Goal: Information Seeking & Learning: Learn about a topic

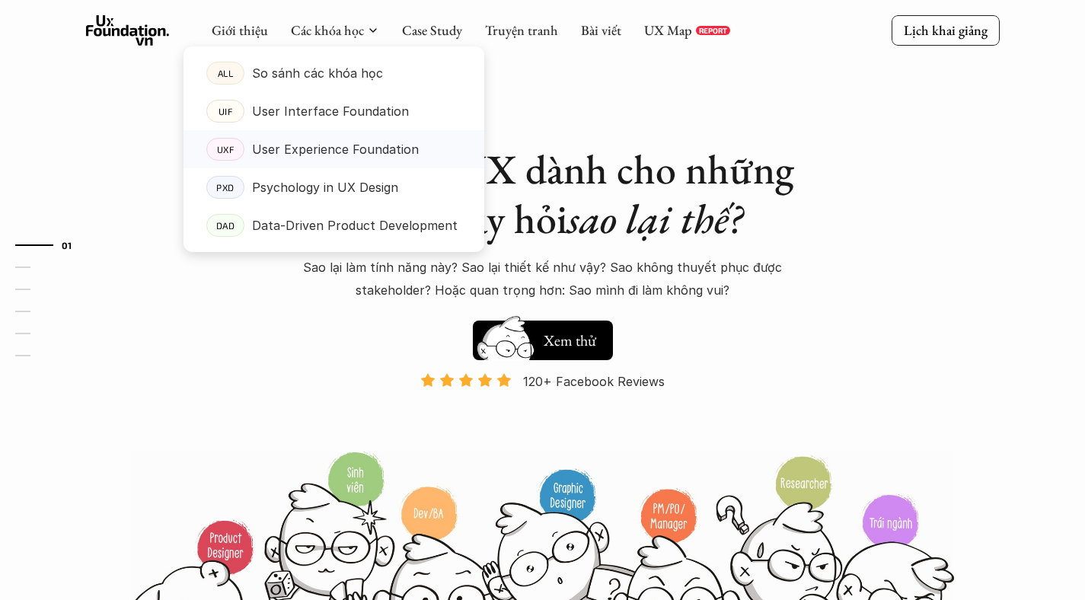
click at [349, 153] on p "User Experience Foundation" at bounding box center [335, 149] width 167 height 23
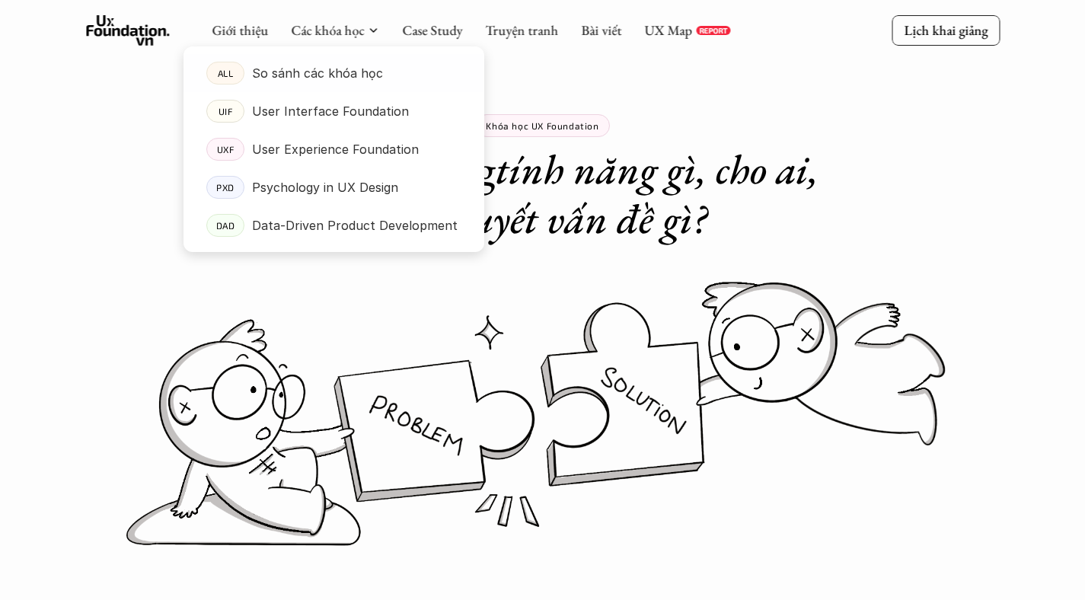
click at [327, 68] on p "So sánh các khóa học" at bounding box center [317, 73] width 131 height 23
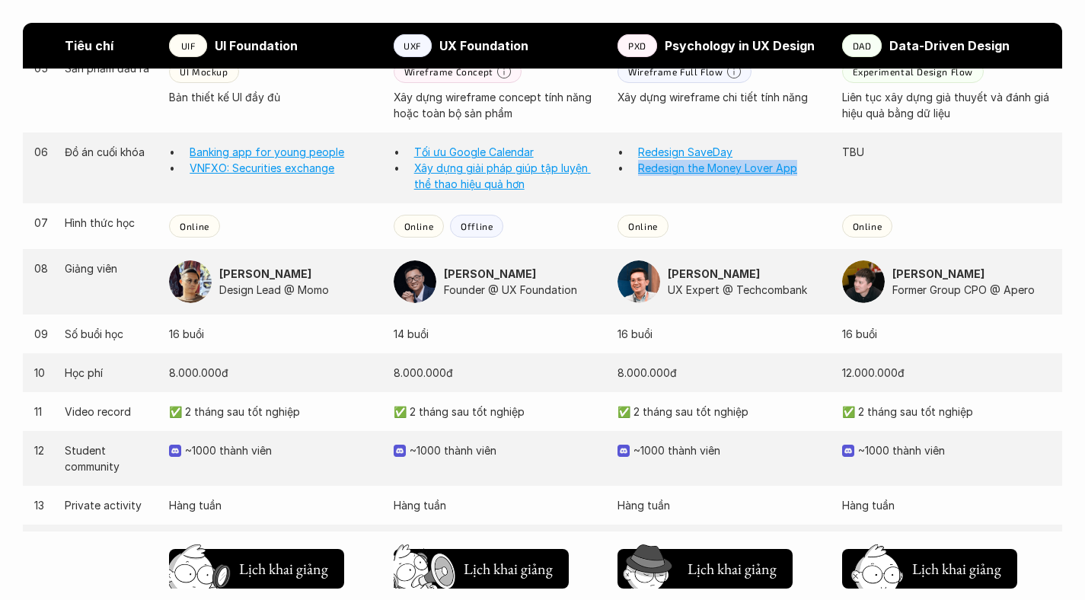
scroll to position [1478, 0]
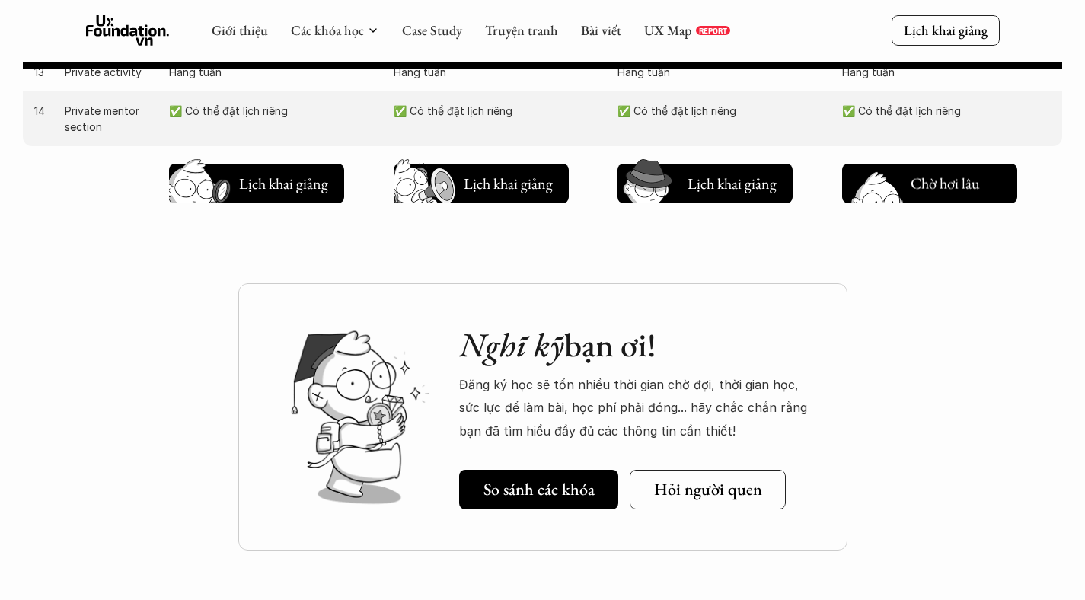
click at [929, 180] on h5 "Lịch khai giảng" at bounding box center [955, 186] width 91 height 21
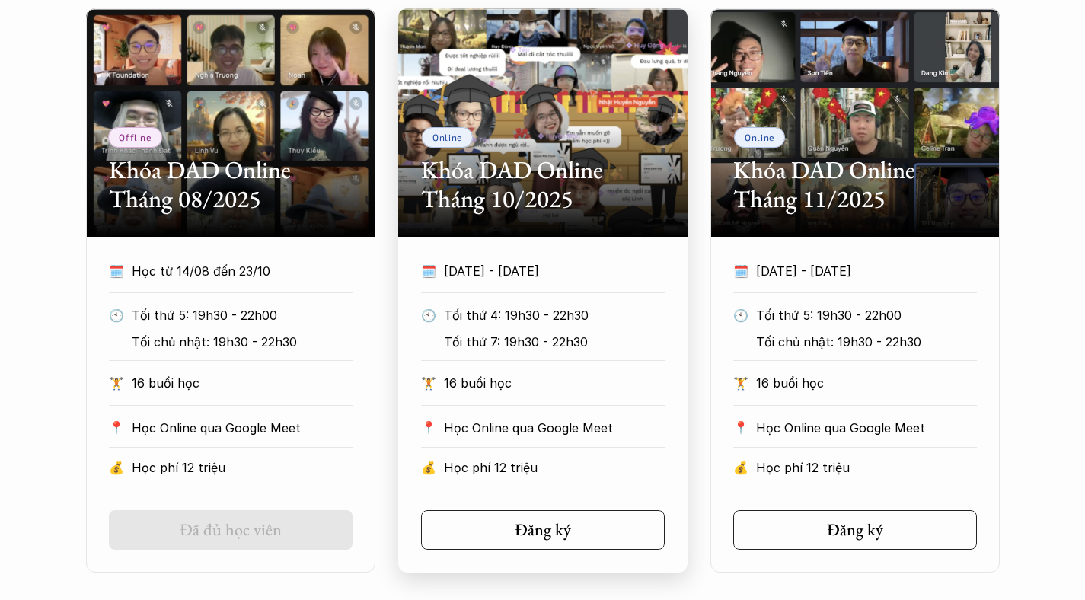
scroll to position [886, 0]
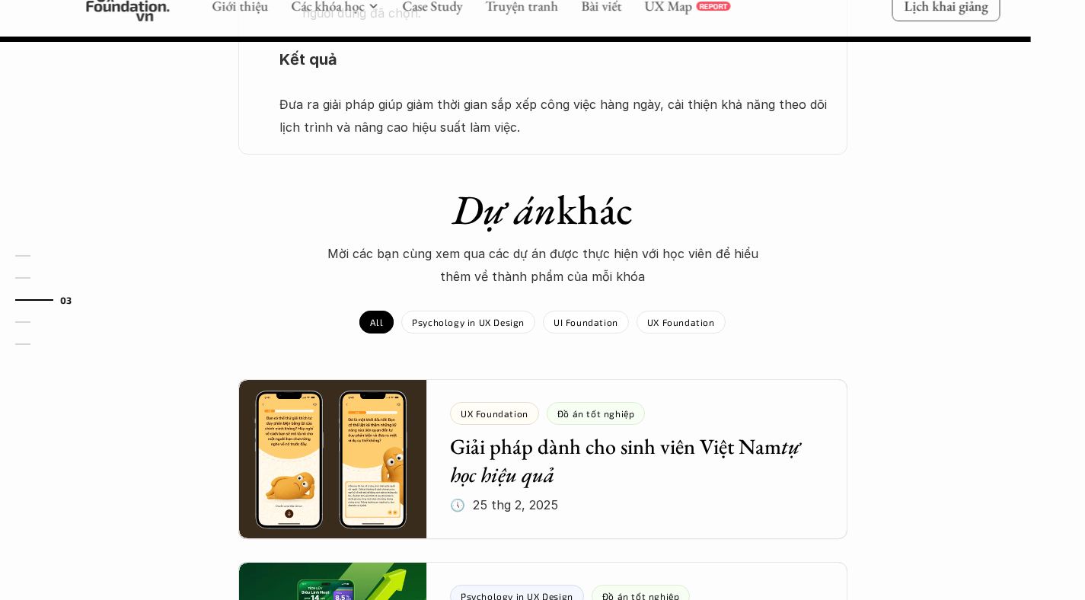
scroll to position [1760, 0]
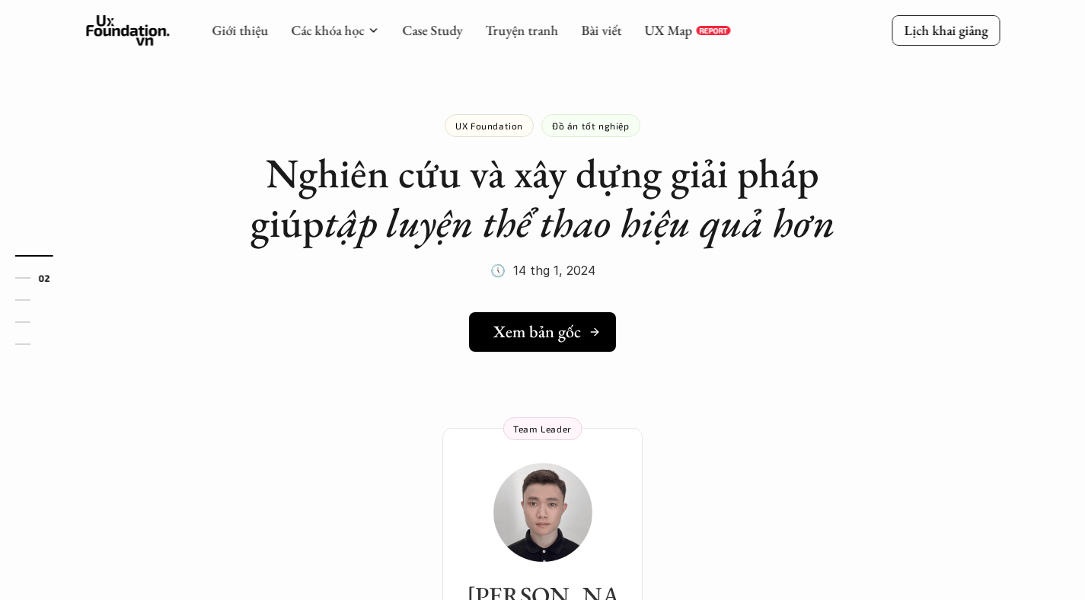
click at [527, 343] on link "Xem bản gốc" at bounding box center [542, 332] width 147 height 40
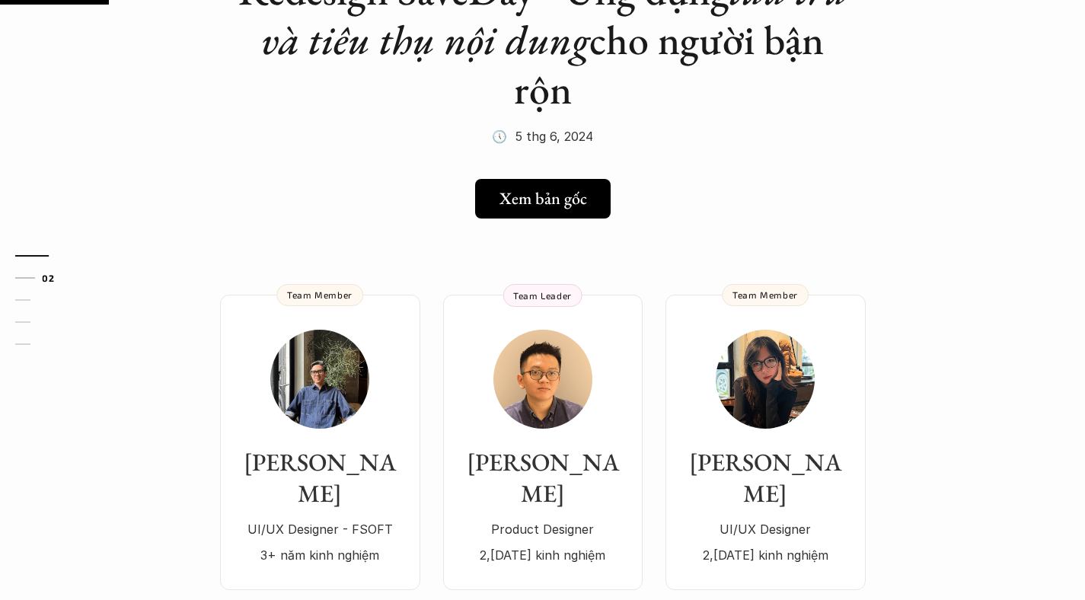
scroll to position [264, 0]
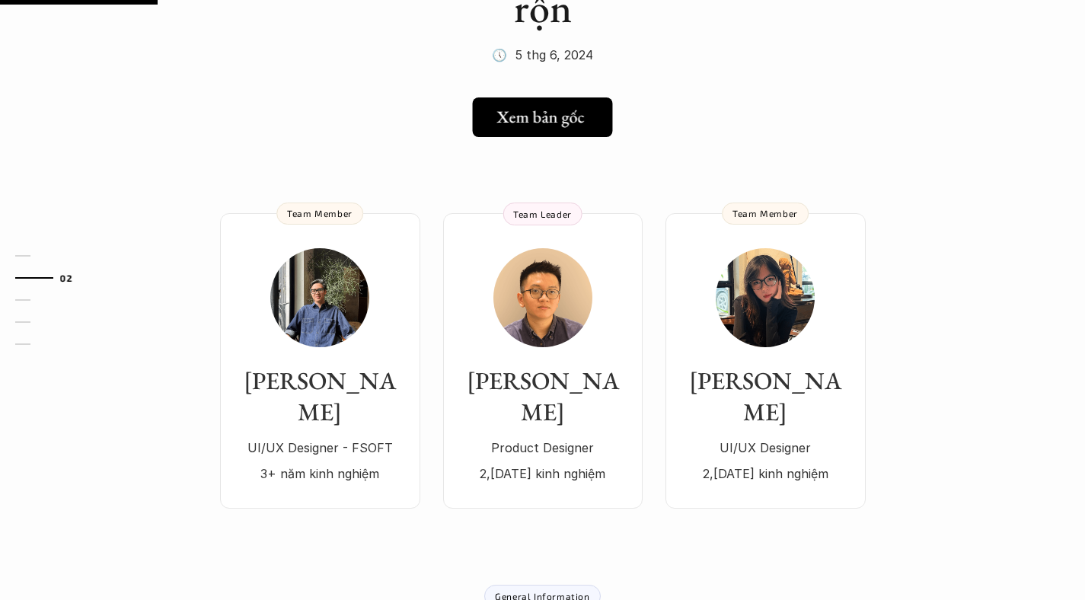
click at [560, 114] on h5 "Xem bản gốc" at bounding box center [541, 117] width 88 height 20
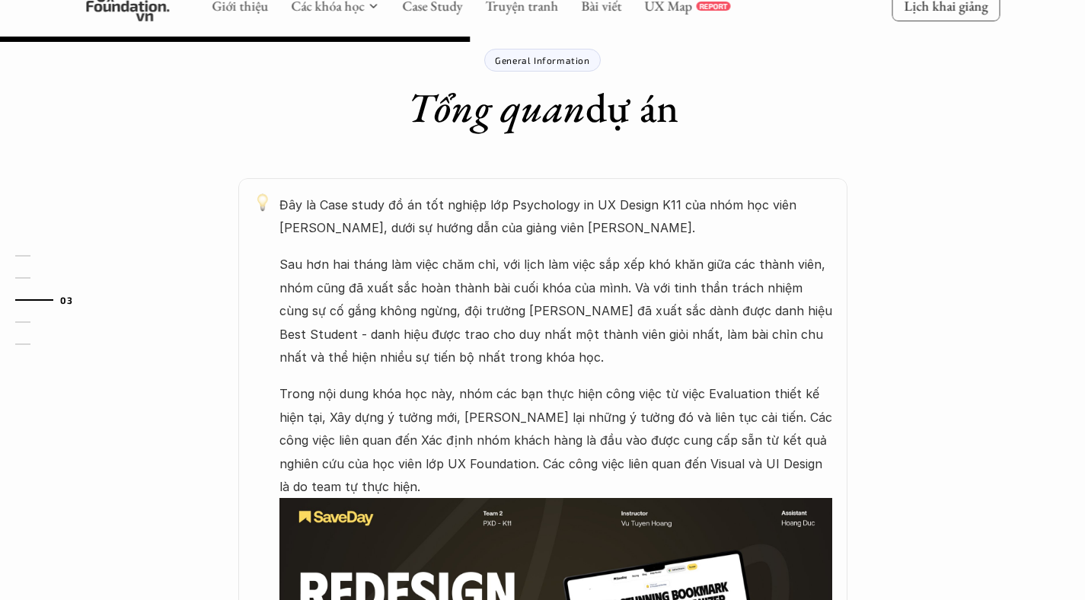
scroll to position [802, 0]
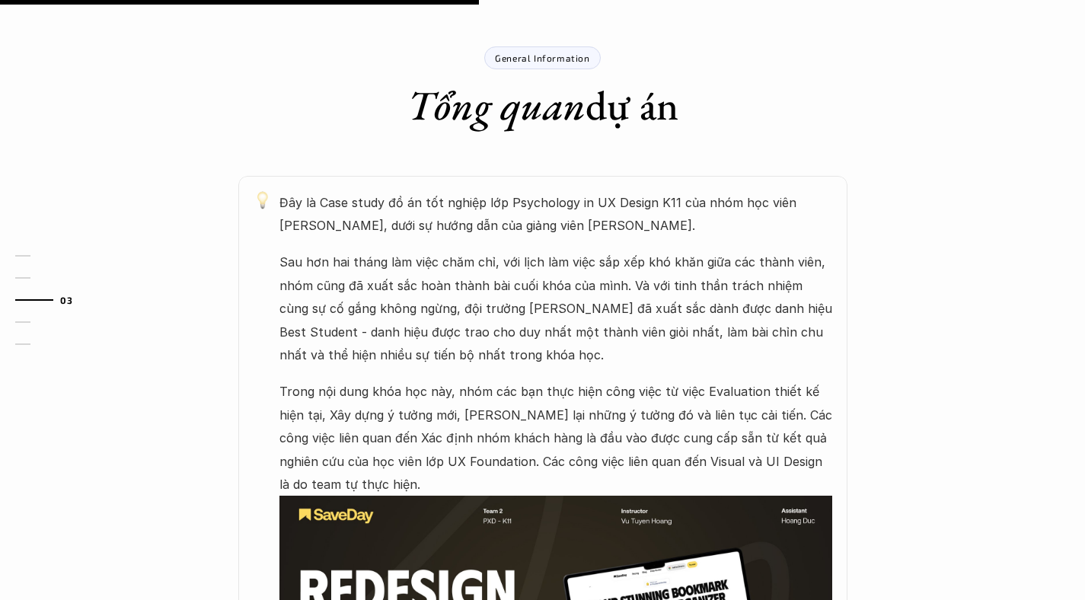
click at [672, 304] on p "Sau hơn hai tháng làm việc chăm chỉ, với lịch làm việc sắp xếp khó khăn giữa cá…" at bounding box center [555, 308] width 553 height 116
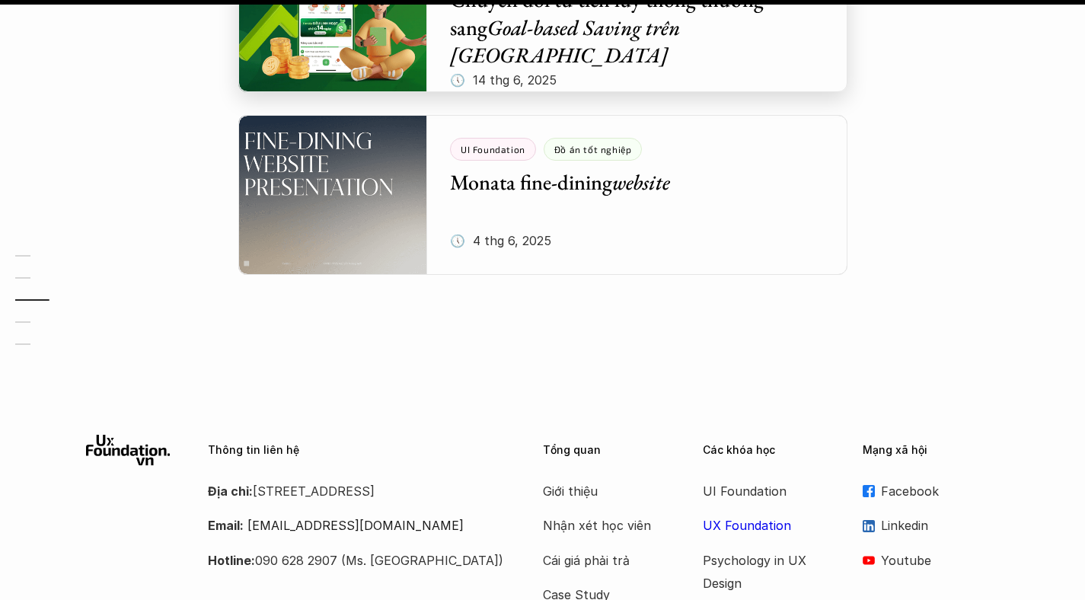
scroll to position [2145, 0]
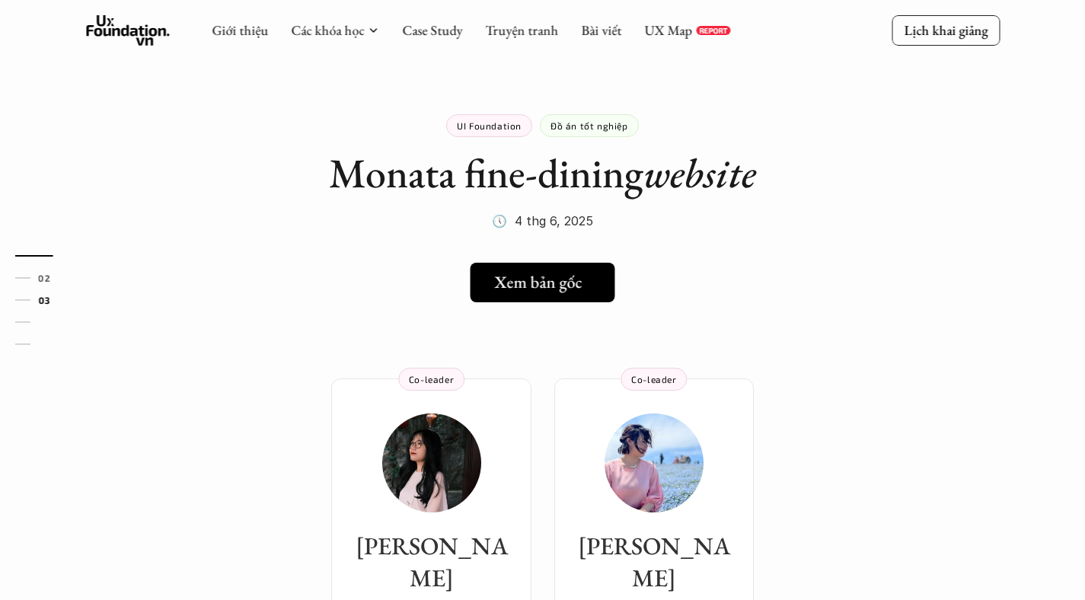
click at [510, 274] on h5 "Xem bản gốc" at bounding box center [539, 282] width 88 height 20
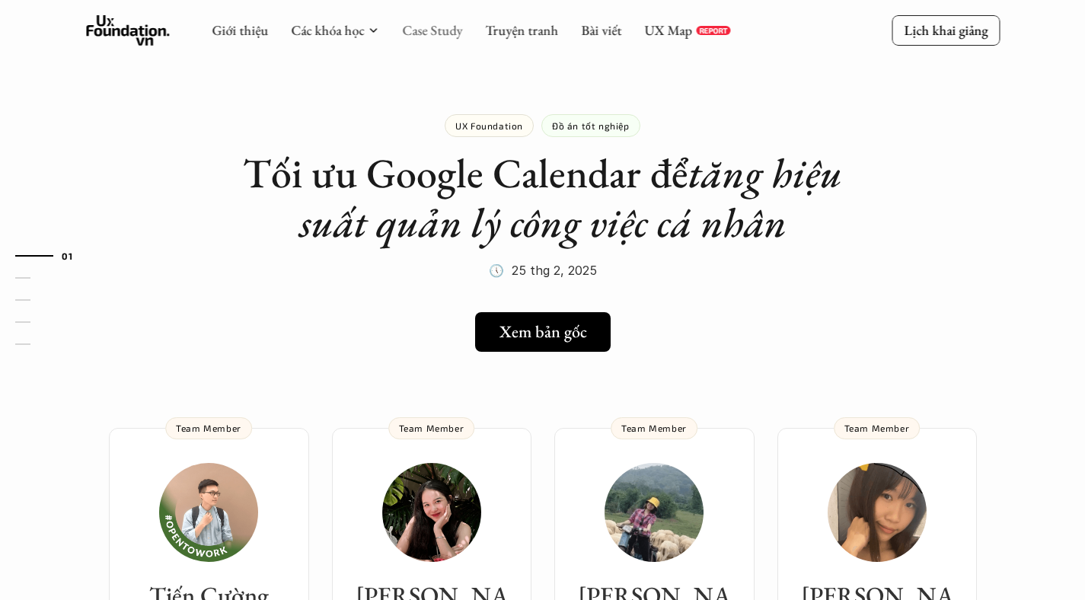
click at [428, 26] on link "Case Study" at bounding box center [432, 30] width 60 height 18
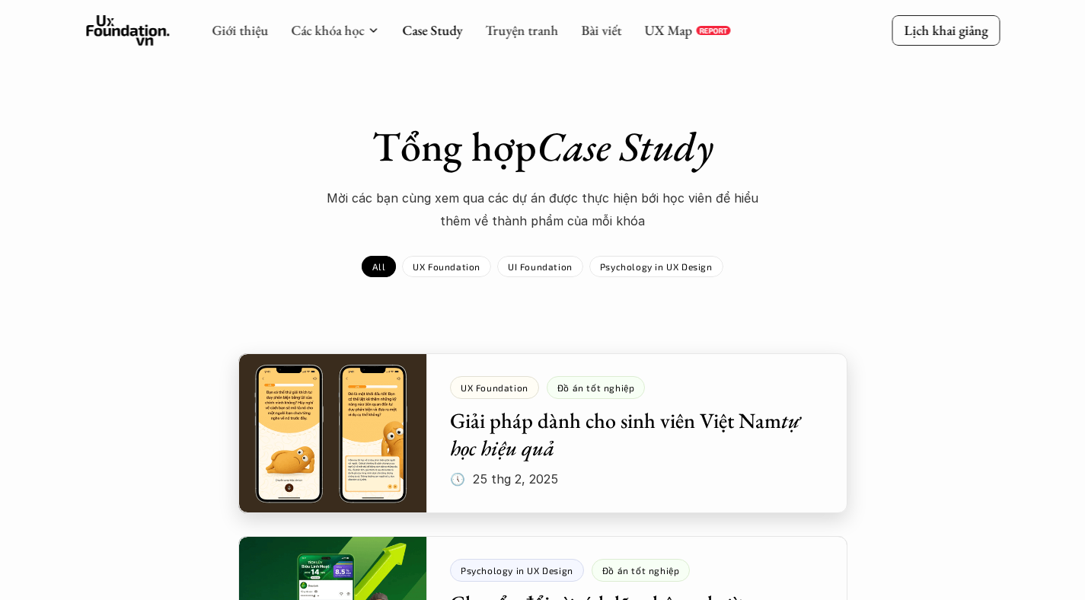
click at [349, 400] on div at bounding box center [542, 433] width 609 height 160
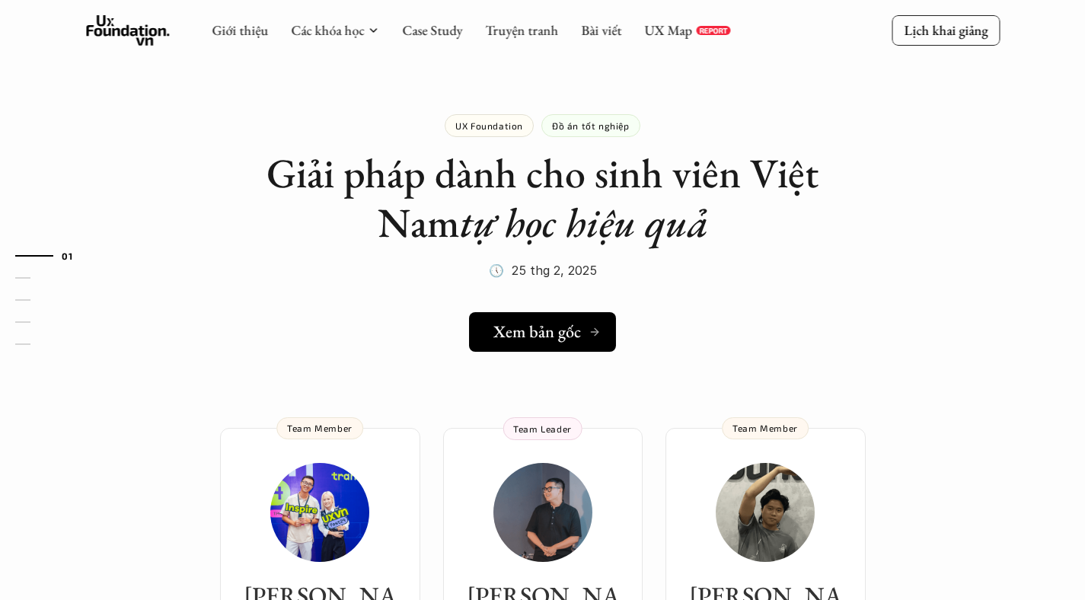
click at [515, 338] on h5 "Xem bản gốc" at bounding box center [537, 332] width 88 height 20
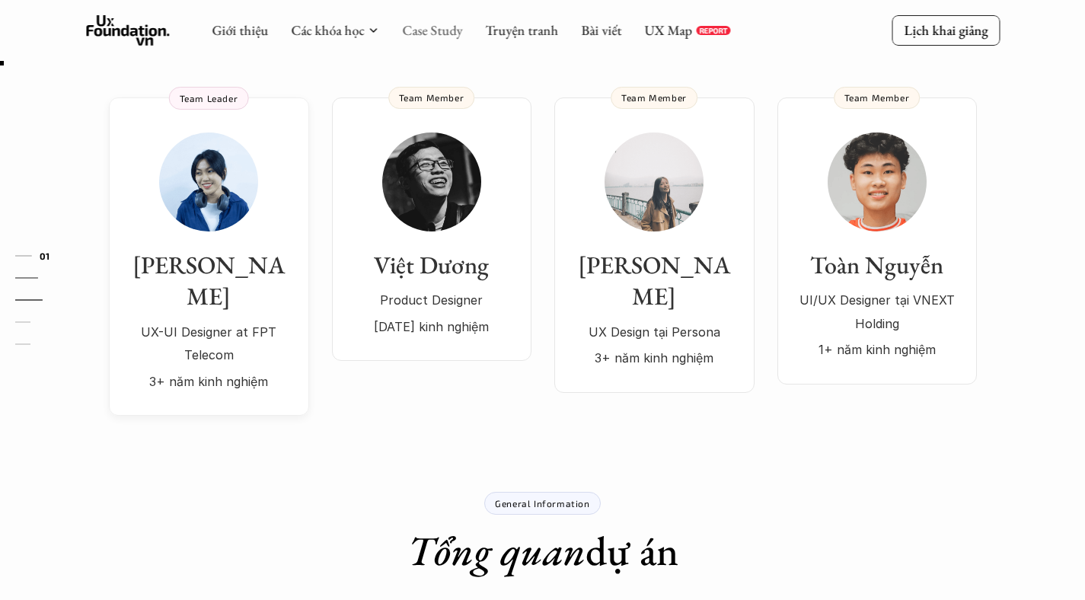
scroll to position [6, 0]
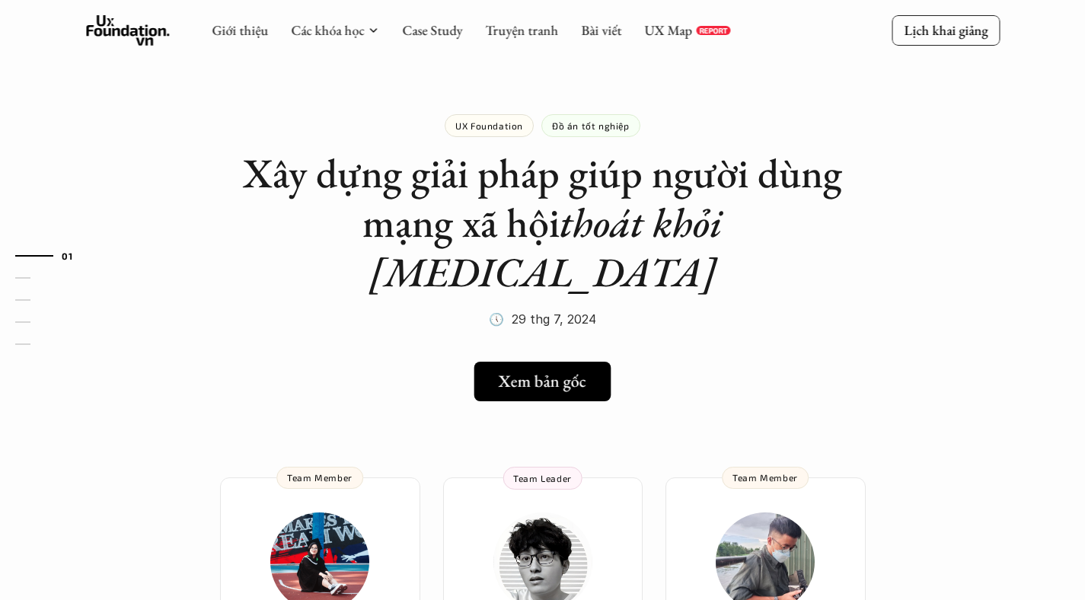
click at [511, 371] on h5 "Xem bản gốc" at bounding box center [543, 381] width 88 height 20
